Goal: Task Accomplishment & Management: Use online tool/utility

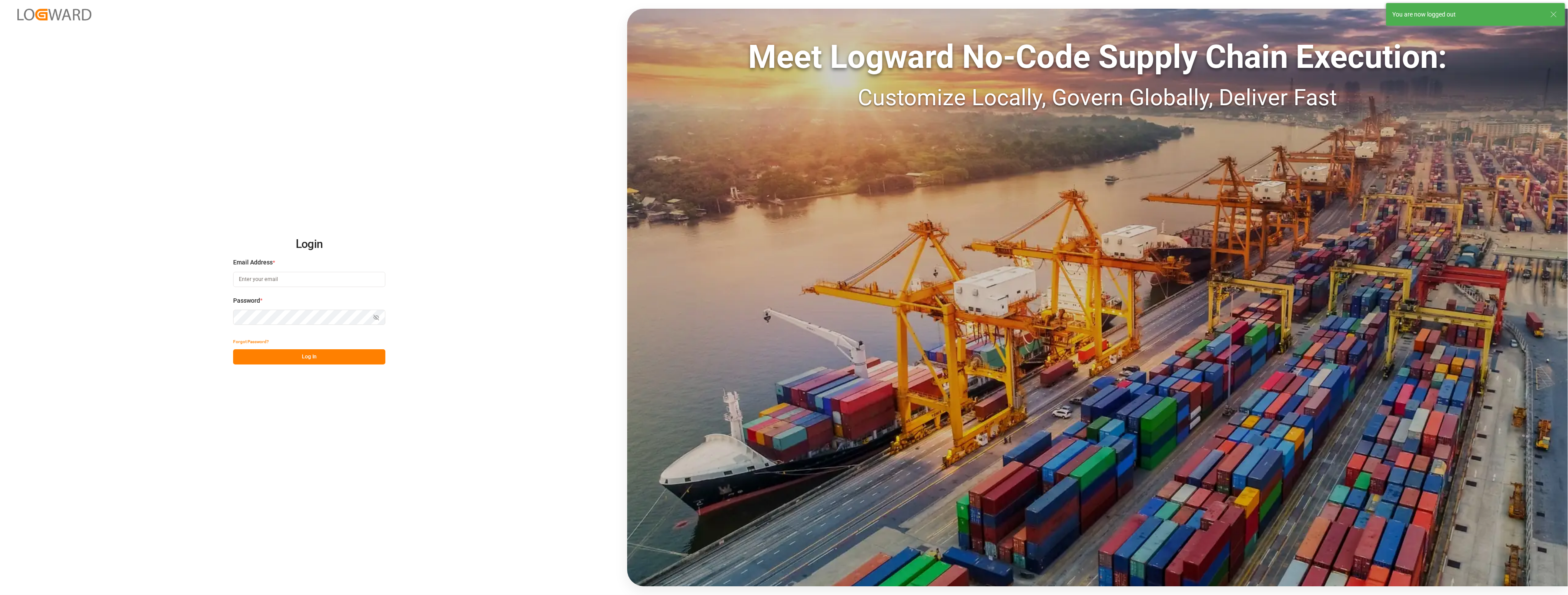
type input "[PERSON_NAME][EMAIL_ADDRESS][PERSON_NAME][DOMAIN_NAME]"
click at [285, 356] on button "Log In" at bounding box center [309, 357] width 152 height 15
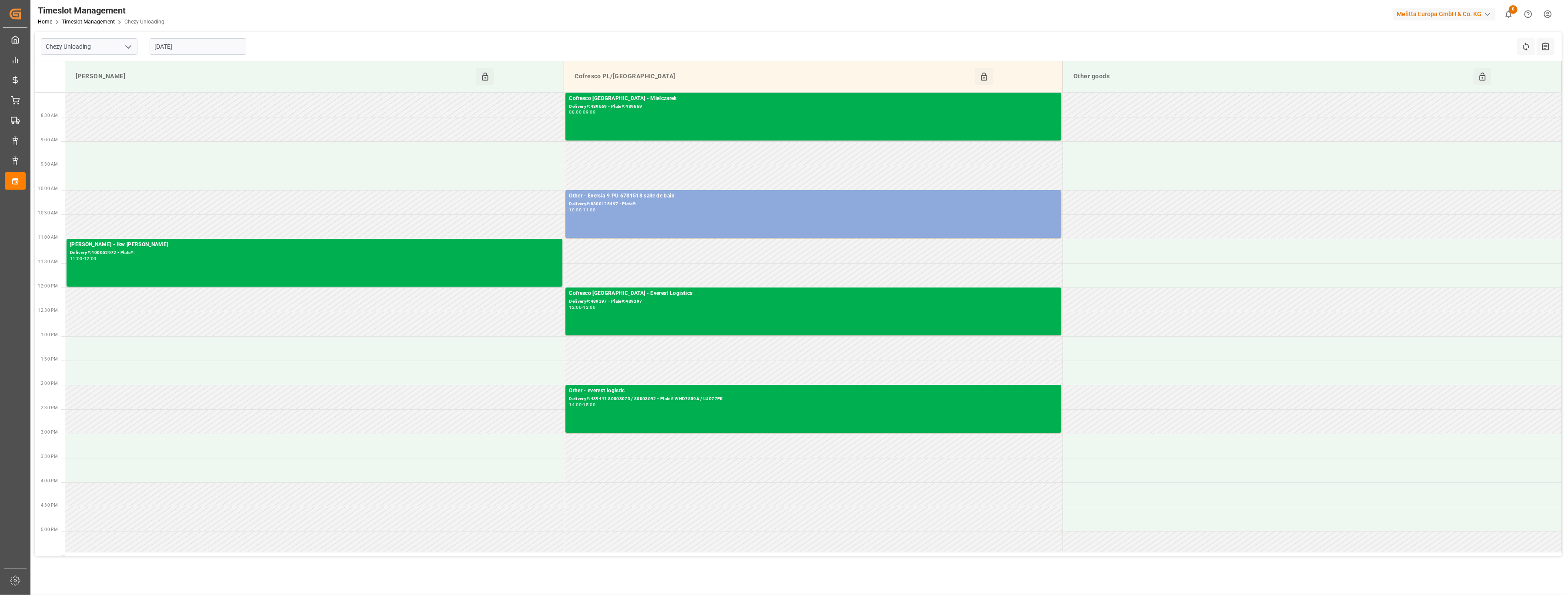
click at [134, 46] on button "open menu" at bounding box center [128, 47] width 13 height 14
click at [115, 68] on div "Chezy Loading" at bounding box center [89, 65] width 95 height 19
type input "Chezy Loading"
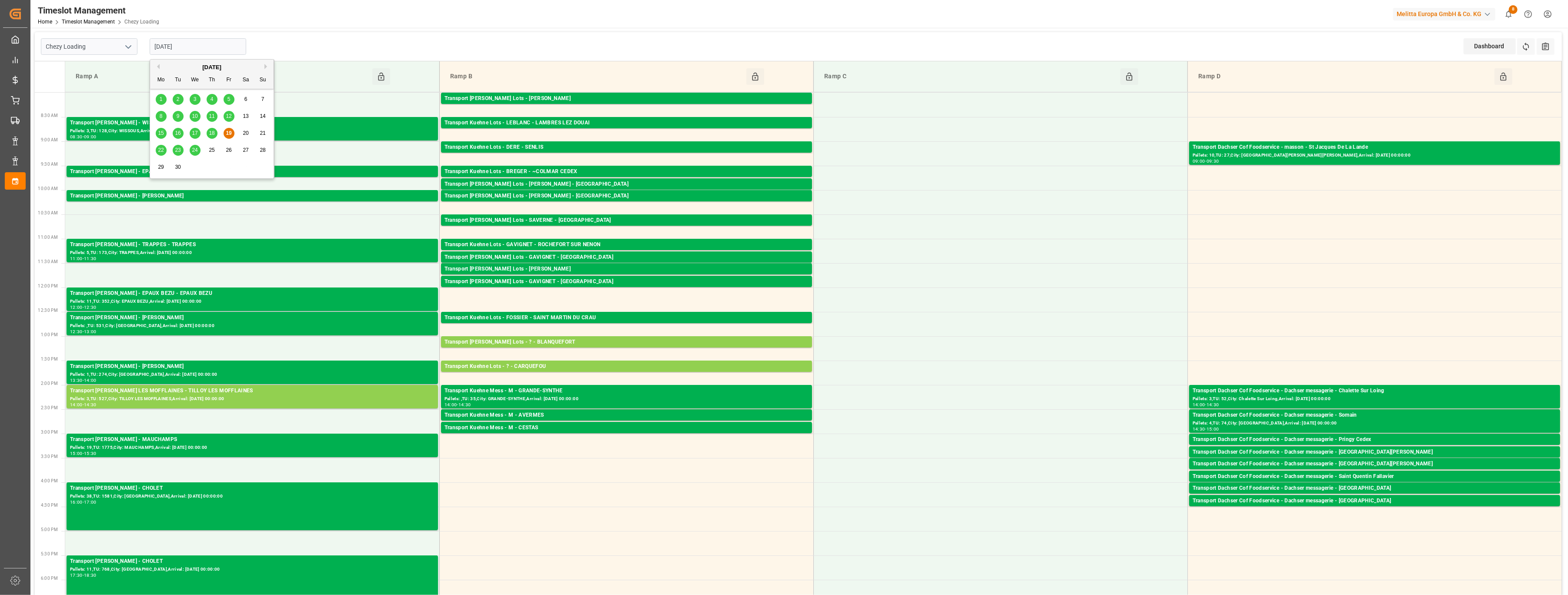
click at [216, 45] on input "[DATE]" at bounding box center [198, 47] width 97 height 17
click at [158, 152] on span "22" at bounding box center [160, 150] width 5 height 6
type input "[DATE]"
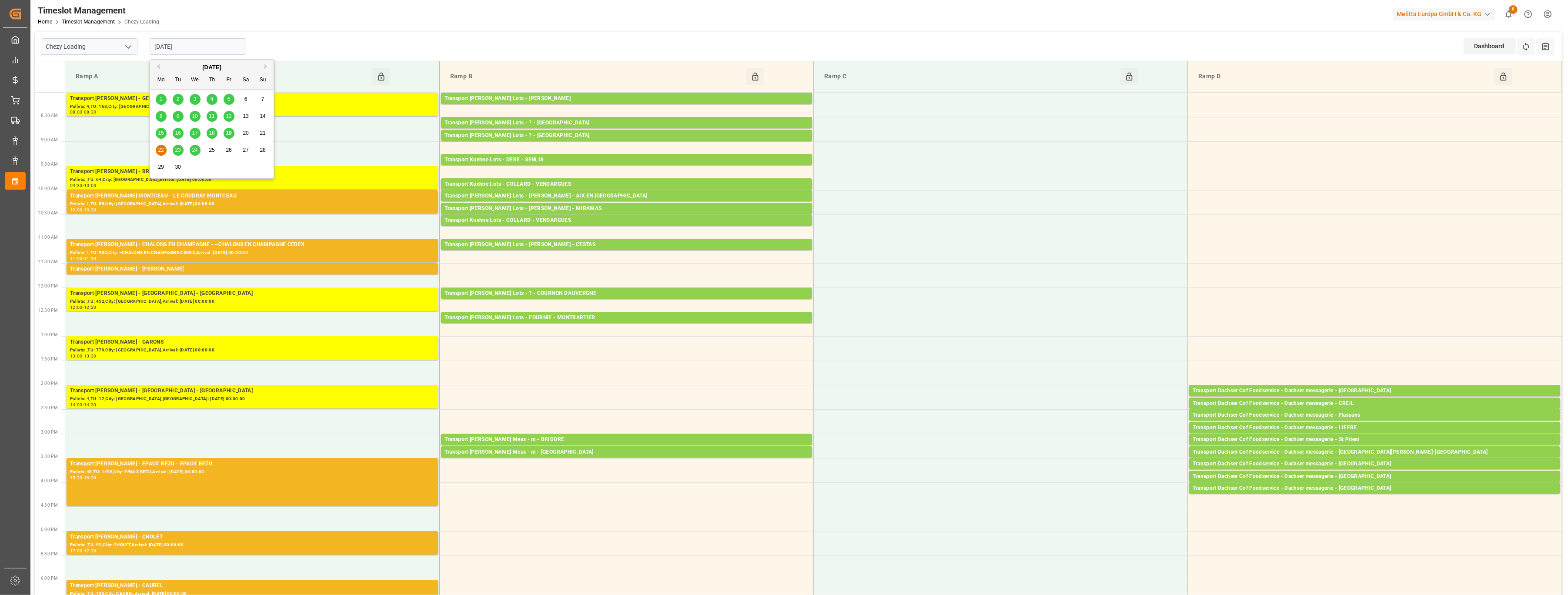
click at [214, 47] on input "[DATE]" at bounding box center [198, 47] width 97 height 17
click at [128, 48] on polyline "open menu" at bounding box center [128, 46] width 5 height 2
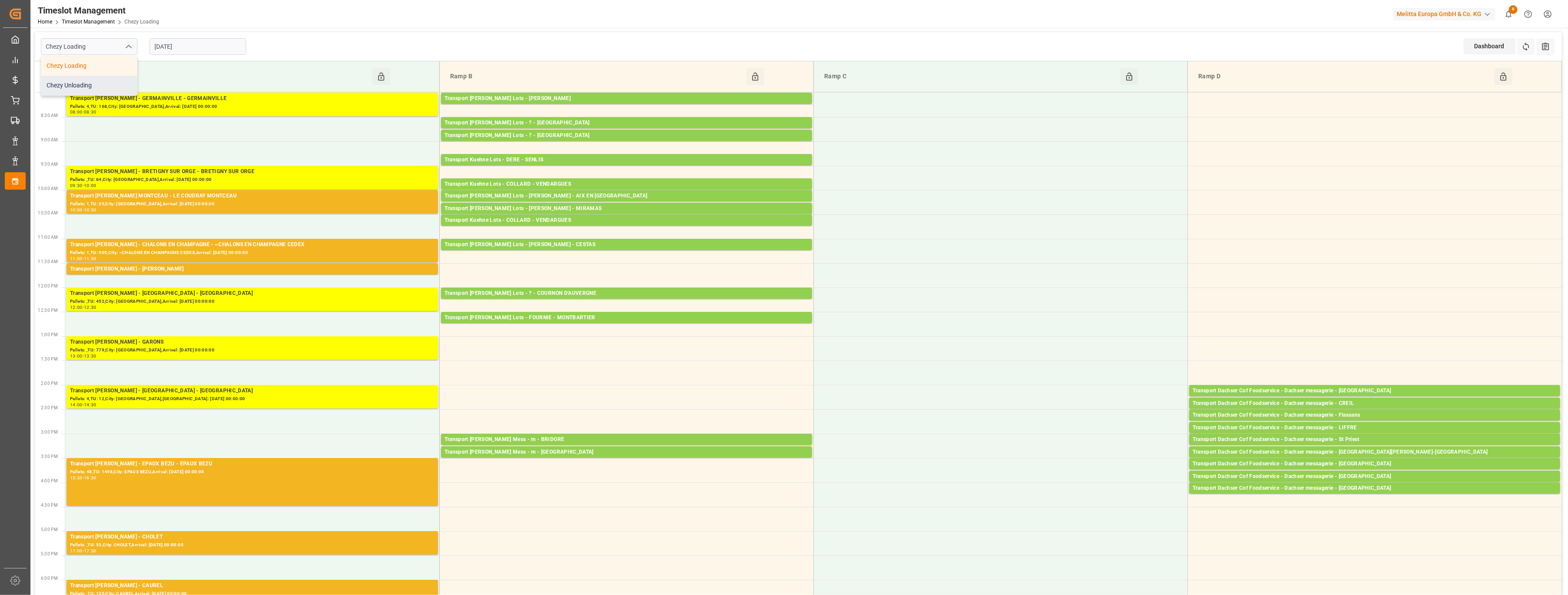
click at [111, 81] on div "Chezy Unloading" at bounding box center [89, 85] width 95 height 19
type input "Chezy Unloading"
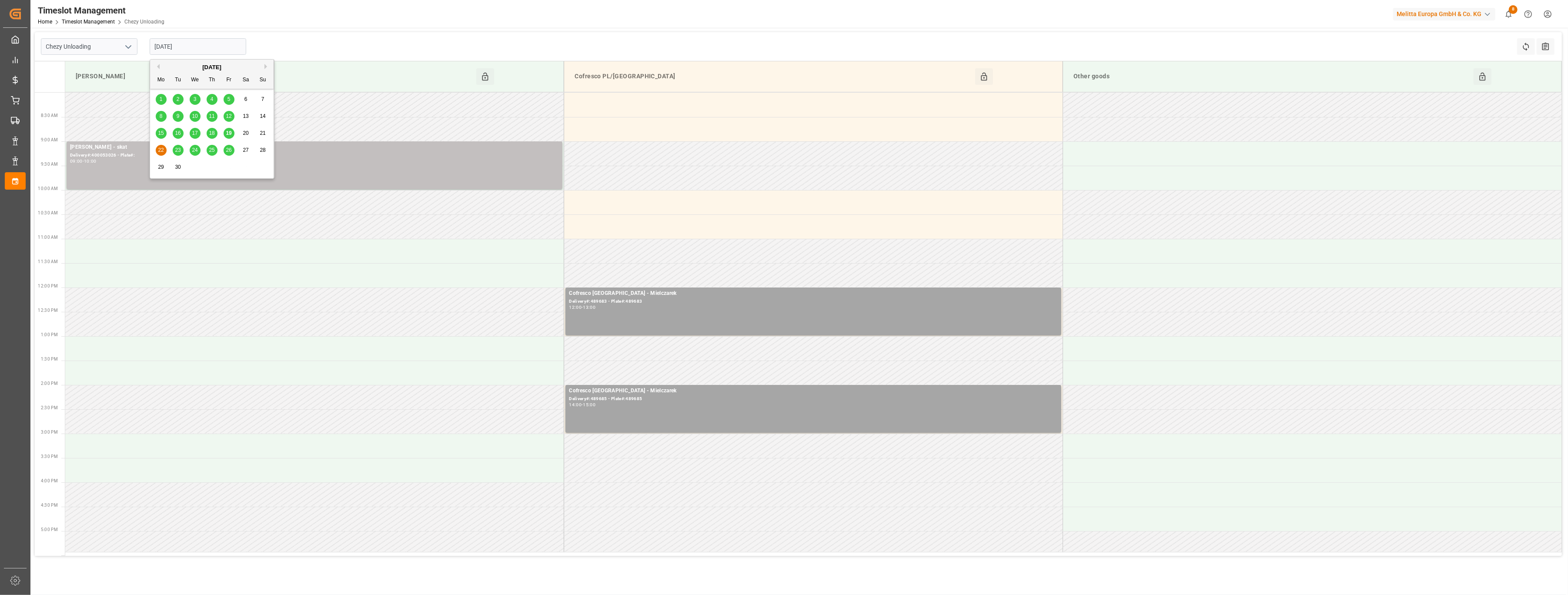
click at [231, 46] on input "[DATE]" at bounding box center [198, 47] width 97 height 17
click at [178, 148] on span "23" at bounding box center [177, 150] width 5 height 6
type input "[DATE]"
